Goal: Find specific page/section

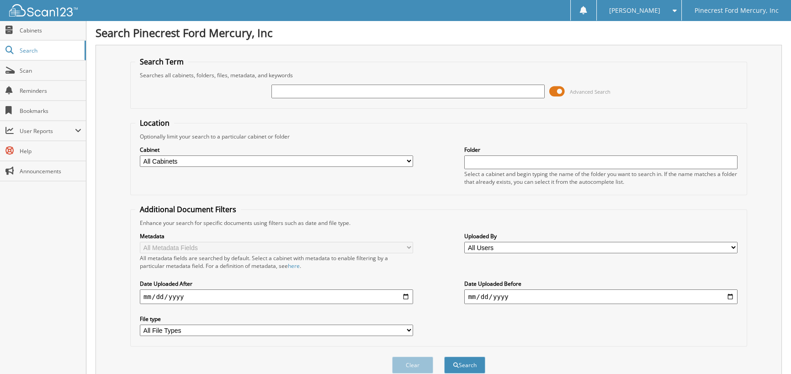
drag, startPoint x: 286, startPoint y: 86, endPoint x: 279, endPoint y: 99, distance: 14.1
click at [282, 99] on div "Advanced Search" at bounding box center [438, 91] width 607 height 25
type input "H0121560"
click at [470, 359] on button "Search" at bounding box center [464, 364] width 41 height 17
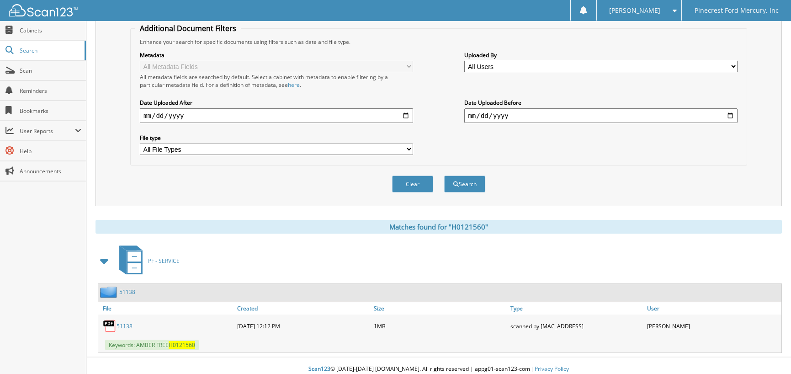
scroll to position [181, 0]
click at [124, 322] on link "51138" at bounding box center [125, 326] width 16 height 8
